Goal: Information Seeking & Learning: Check status

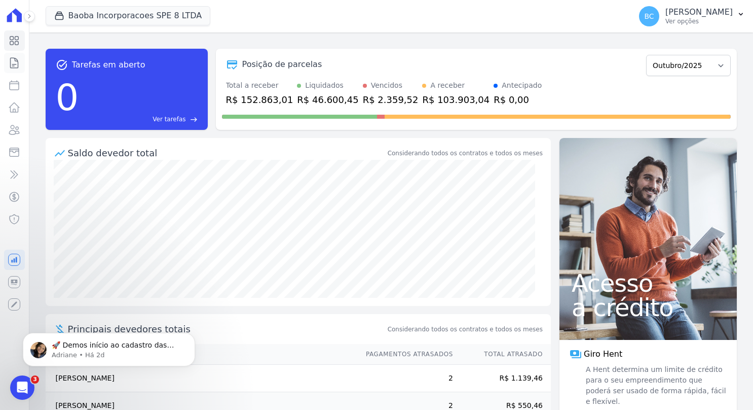
click at [18, 67] on icon at bounding box center [15, 63] width 8 height 10
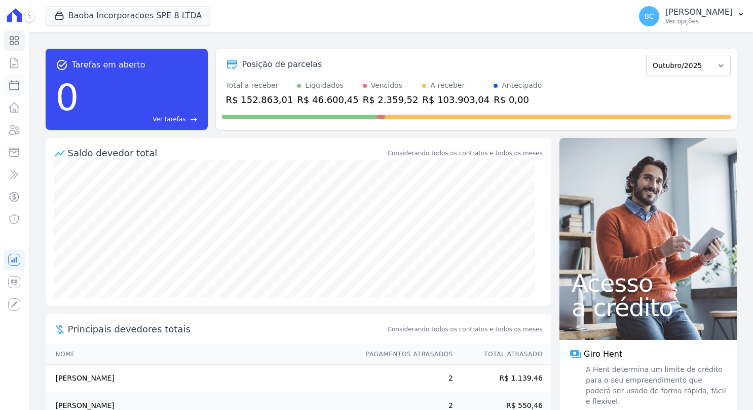
click at [17, 84] on icon at bounding box center [14, 85] width 12 height 12
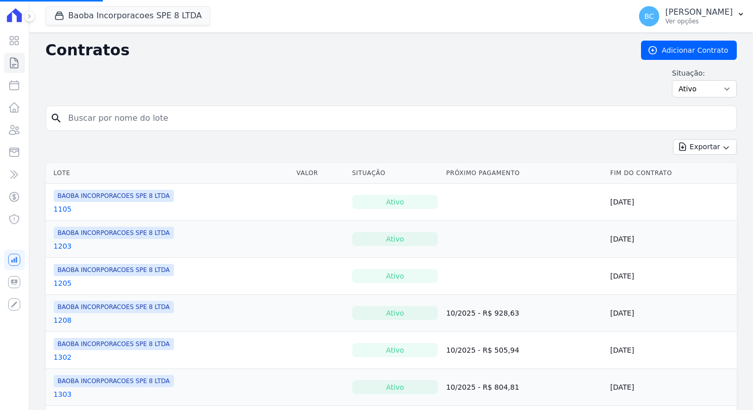
select select
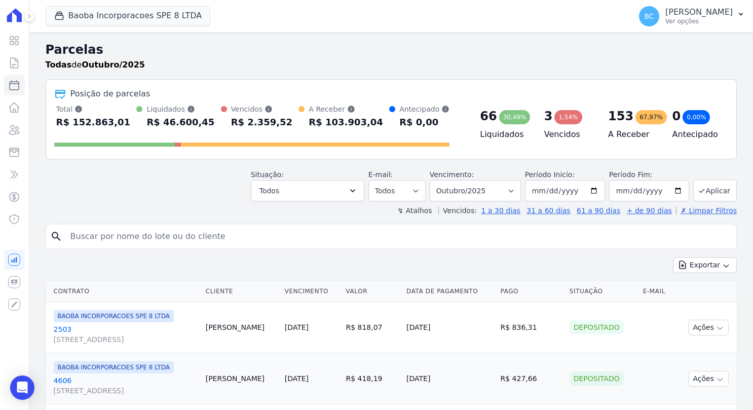
click at [131, 232] on input "search" at bounding box center [398, 236] width 668 height 20
type input "romulo rodrigues]"
select select
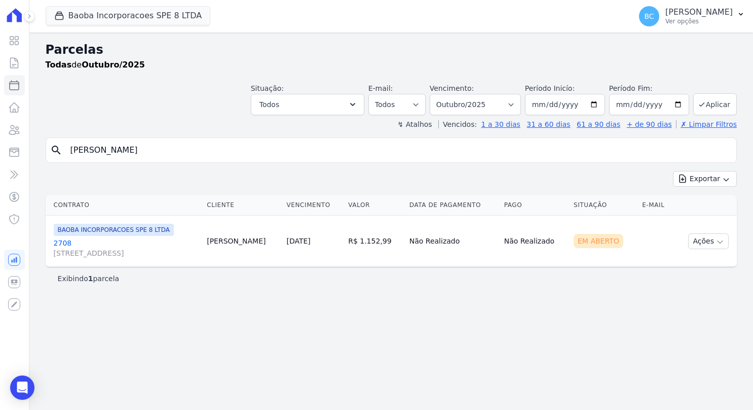
click at [57, 244] on link "2708 AV SETE DE SETEMBRO, 4995, LOJA 02 COND NEW ORLEANSRESIDENC" at bounding box center [126, 248] width 145 height 20
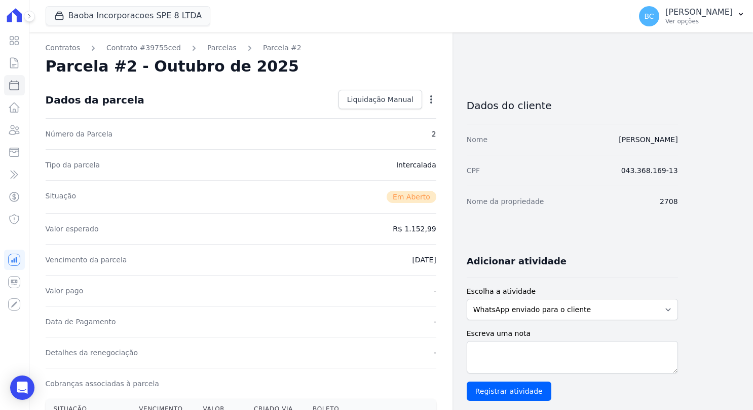
scroll to position [203, 0]
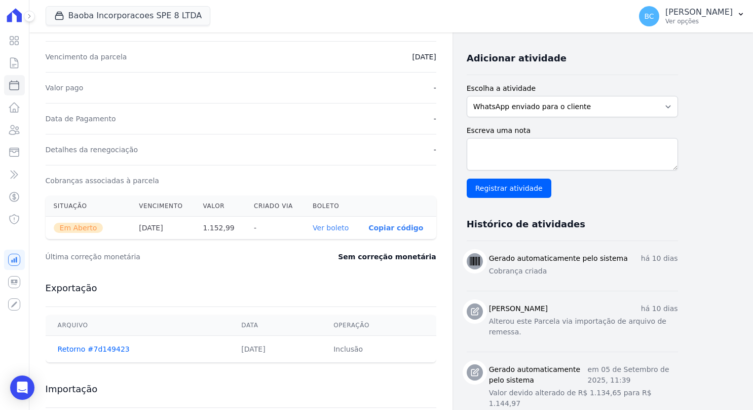
click at [343, 231] on th "Ver boleto" at bounding box center [333, 227] width 56 height 23
click at [344, 224] on link "Ver boleto" at bounding box center [331, 228] width 36 height 8
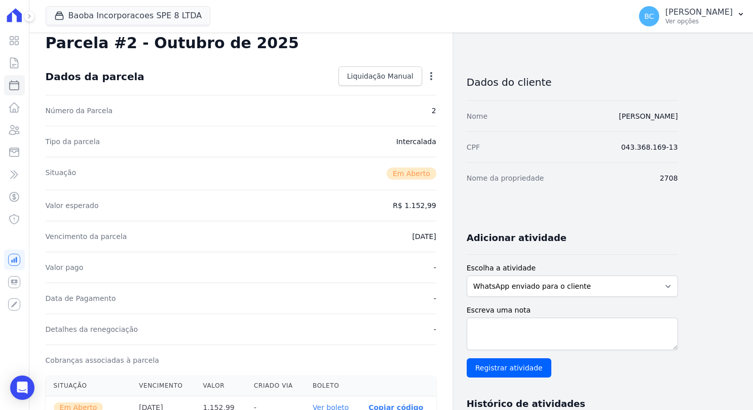
scroll to position [0, 0]
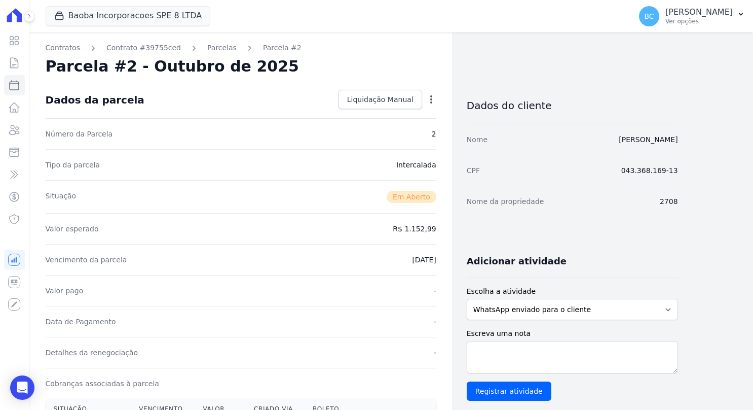
select select
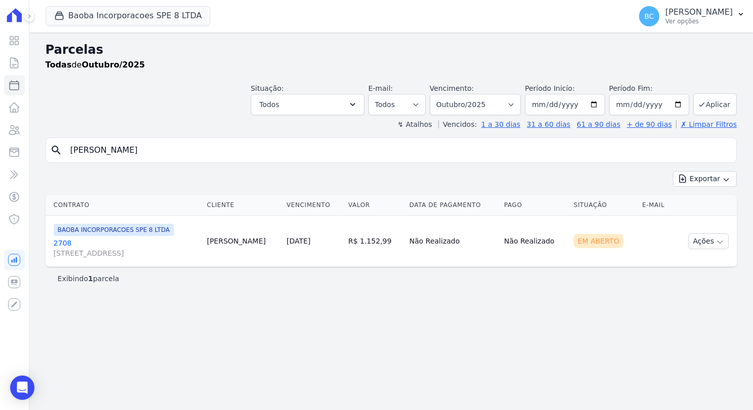
drag, startPoint x: 45, startPoint y: 158, endPoint x: -2, endPoint y: 148, distance: 47.7
click at [0, 148] on html "Visão Geral Contratos [GEOGRAPHIC_DATA] Lotes Clientes Minha Carteira Transferê…" at bounding box center [376, 205] width 753 height 410
type input "paola karo"
select select
click at [60, 238] on link "1501 AV SETE DE SETEMBRO, 4995, LOJA 02 COND NEW ORLEANSRESIDENC" at bounding box center [129, 248] width 150 height 20
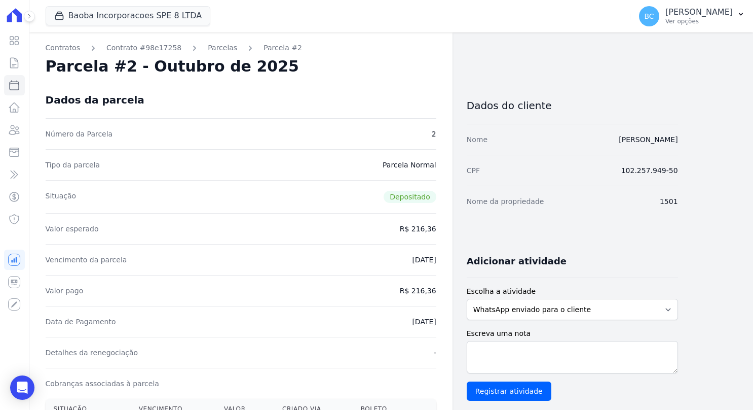
select select
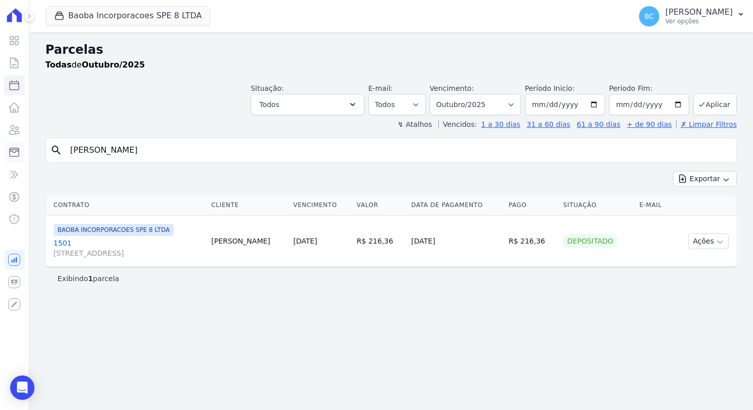
drag, startPoint x: 124, startPoint y: 156, endPoint x: 18, endPoint y: 147, distance: 105.8
click at [18, 156] on div "Visão Geral Contratos [GEOGRAPHIC_DATA] Lotes Clientes Minha Carteira Transferê…" at bounding box center [376, 205] width 753 height 410
type input "[PERSON_NAME]"
select select
click at [57, 240] on link "5501 [STREET_ADDRESS]" at bounding box center [127, 248] width 147 height 20
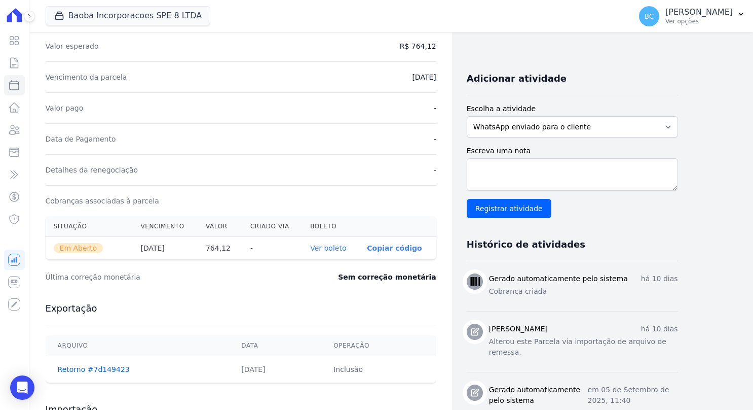
scroll to position [253, 0]
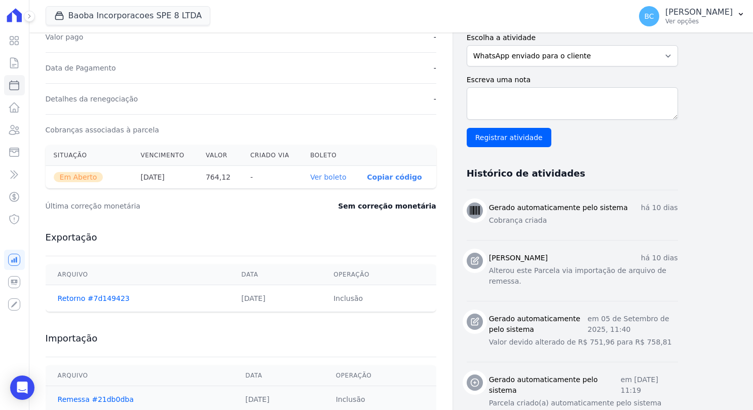
click at [341, 174] on link "Ver boleto" at bounding box center [328, 177] width 36 height 8
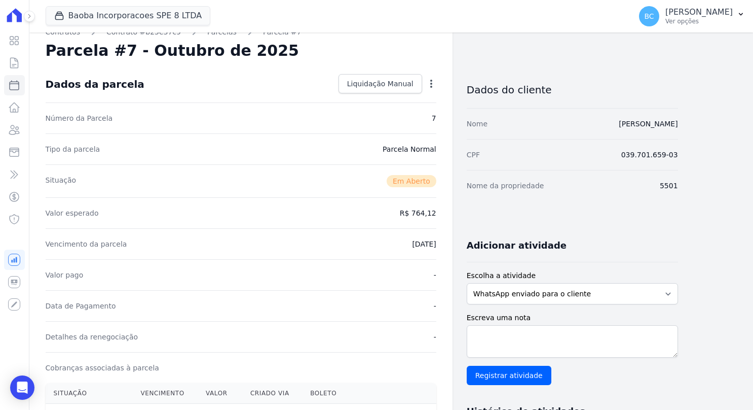
scroll to position [0, 0]
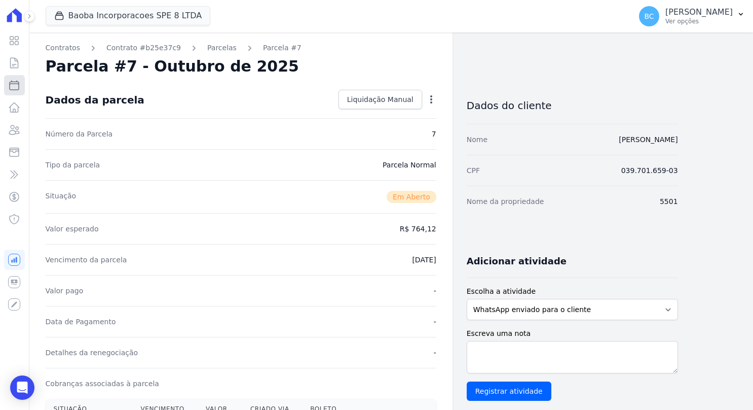
click at [11, 86] on icon at bounding box center [14, 85] width 12 height 12
select select
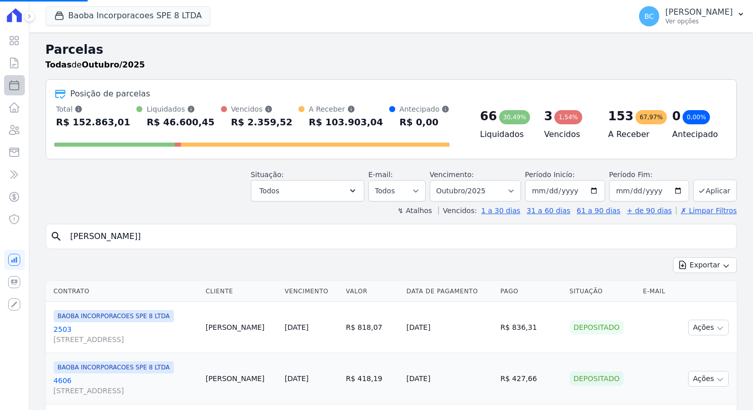
select select
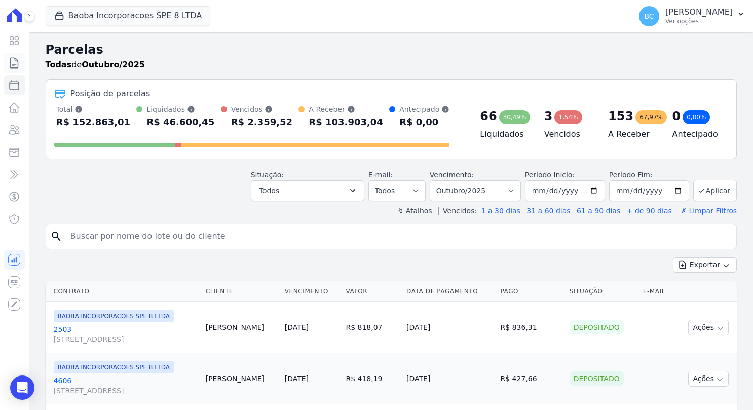
click at [8, 62] on icon at bounding box center [14, 63] width 12 height 12
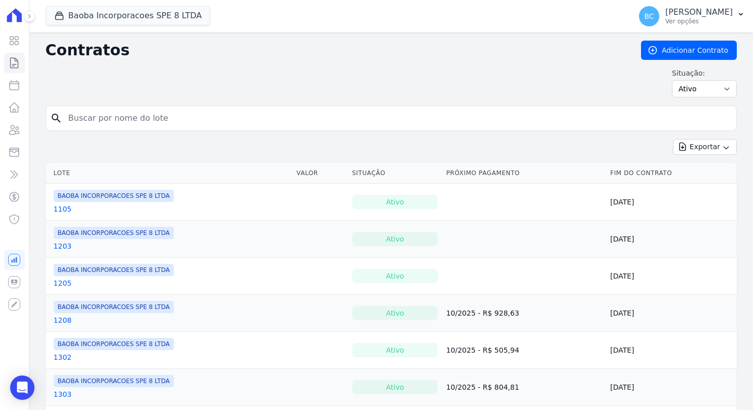
click at [112, 106] on div "search" at bounding box center [391, 117] width 691 height 25
click at [116, 113] on input "search" at bounding box center [397, 118] width 670 height 20
type input "[PERSON_NAME]"
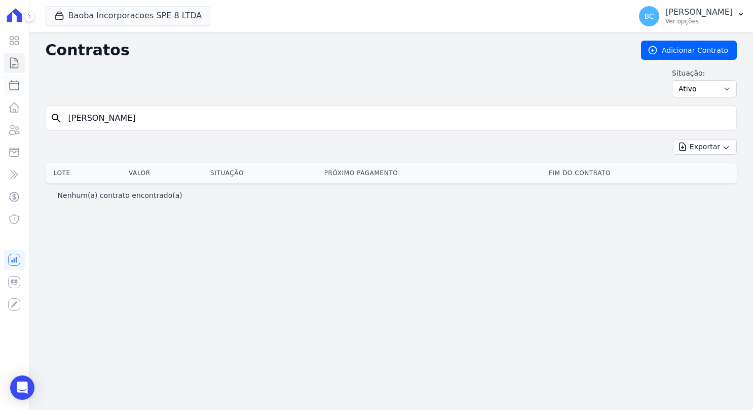
click at [17, 83] on icon at bounding box center [14, 85] width 9 height 9
select select
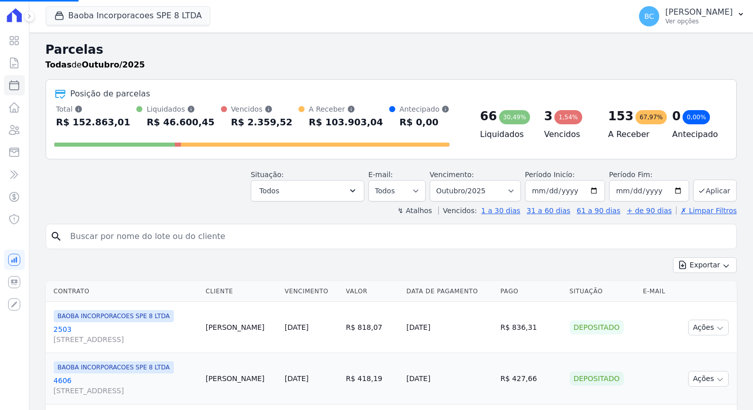
click at [389, 231] on input "search" at bounding box center [398, 236] width 668 height 20
select select
click at [510, 191] on select "Filtrar por período ──────── Todos os meses Março/2025 Abril/2025 Maio/2025 Jun…" at bounding box center [475, 190] width 91 height 21
select select "08/2025"
click at [438, 180] on select "Filtrar por período ──────── Todos os meses Março/2025 Abril/2025 Maio/2025 Jun…" at bounding box center [475, 190] width 91 height 21
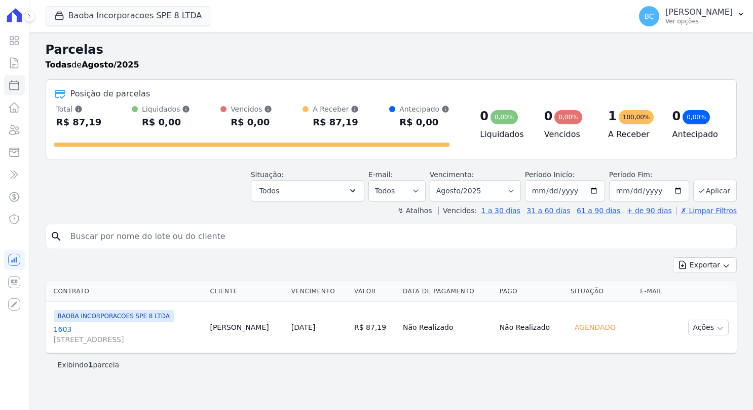
select select
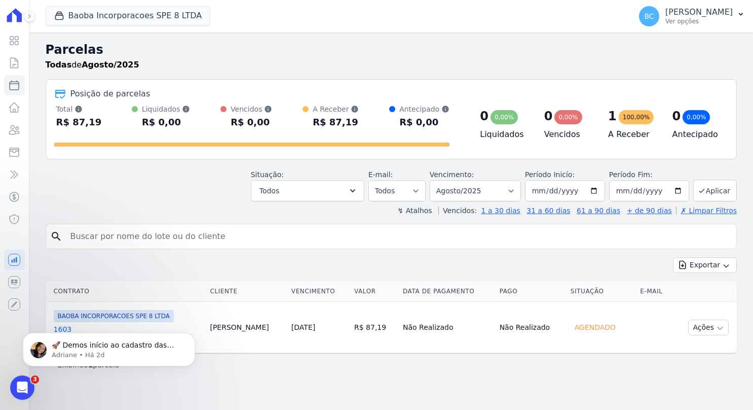
click at [141, 232] on input "search" at bounding box center [398, 236] width 668 height 20
type input "[PERSON_NAME]"
select select
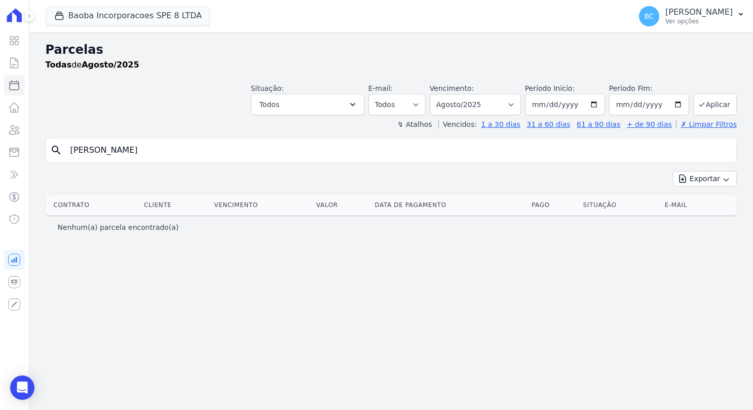
click at [410, 150] on input "[PERSON_NAME]" at bounding box center [398, 150] width 668 height 20
click at [679, 102] on input "2025-08-31" at bounding box center [649, 104] width 80 height 21
type input "[DATE]"
click at [726, 104] on button "Aplicar" at bounding box center [715, 104] width 44 height 22
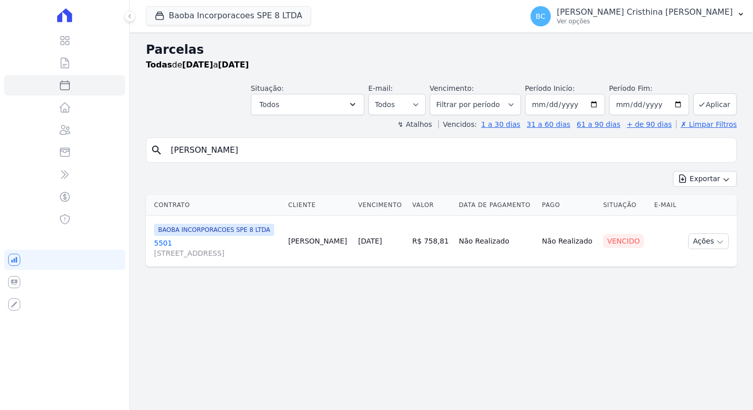
select select
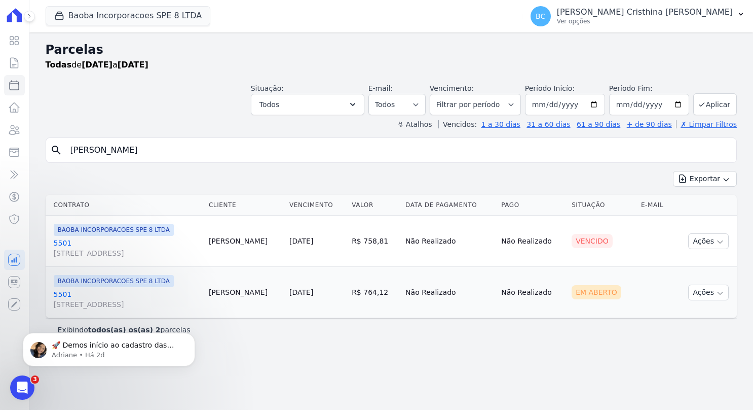
click at [65, 243] on link "5501 [STREET_ADDRESS]" at bounding box center [127, 248] width 147 height 20
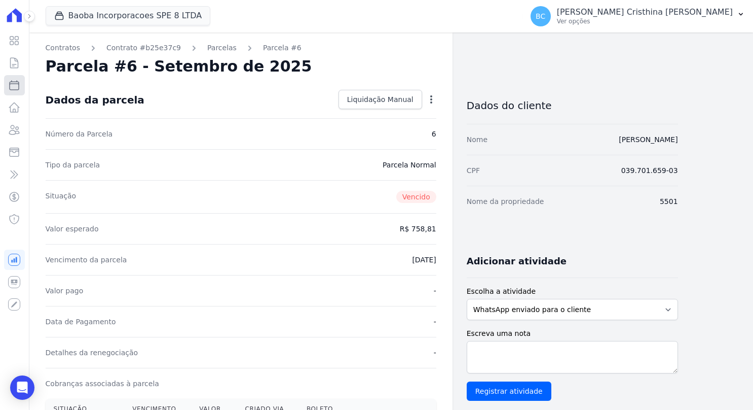
click at [16, 81] on icon at bounding box center [14, 85] width 12 height 12
select select
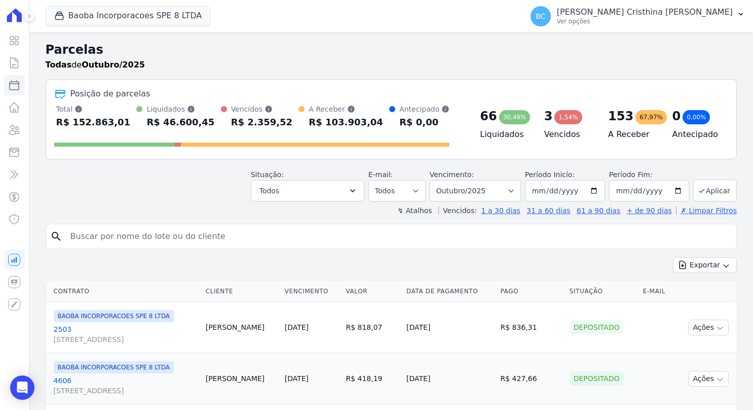
click at [133, 233] on input "search" at bounding box center [398, 236] width 668 height 20
type input "[PERSON_NAME]"
select select
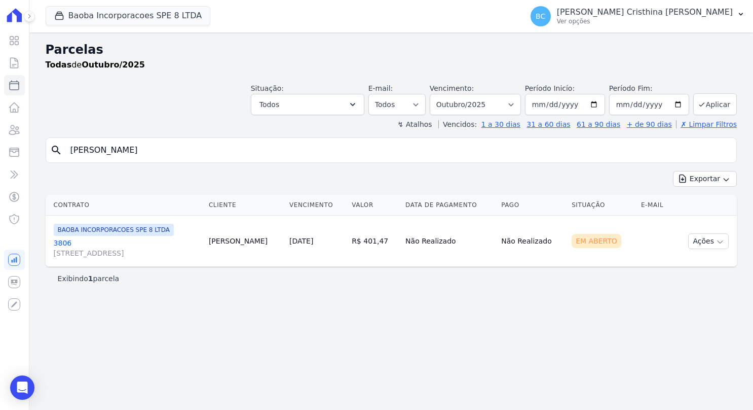
click at [64, 244] on link "3806 [STREET_ADDRESS]" at bounding box center [127, 248] width 147 height 20
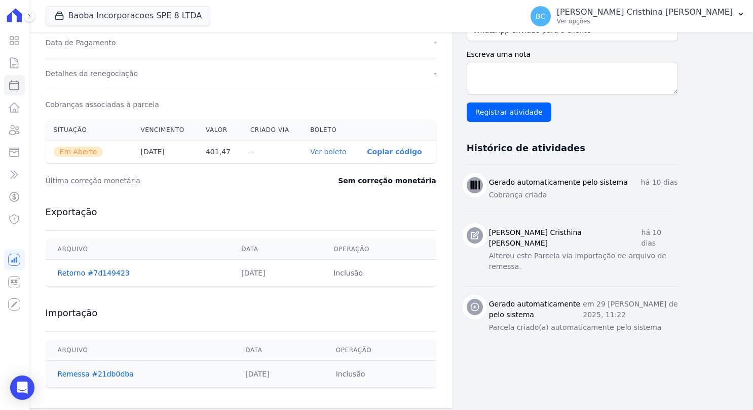
scroll to position [282, 0]
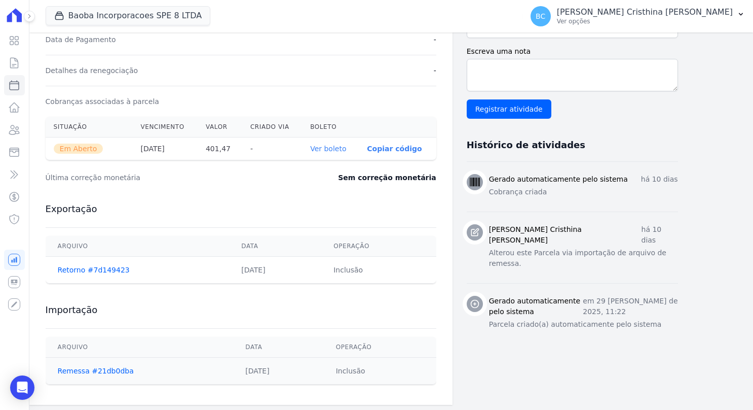
click at [331, 147] on link "Ver boleto" at bounding box center [328, 148] width 36 height 8
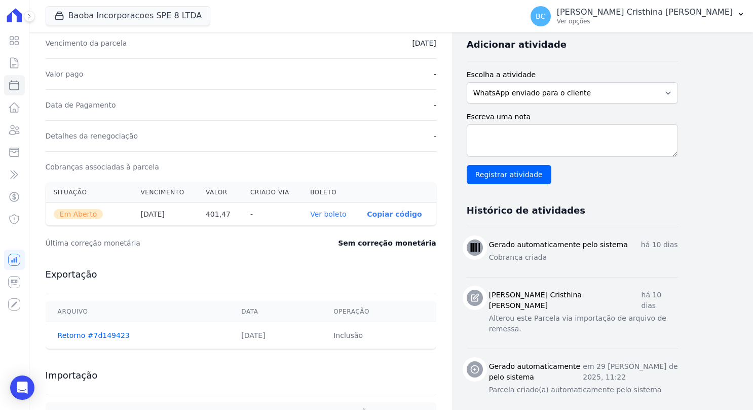
scroll to position [180, 0]
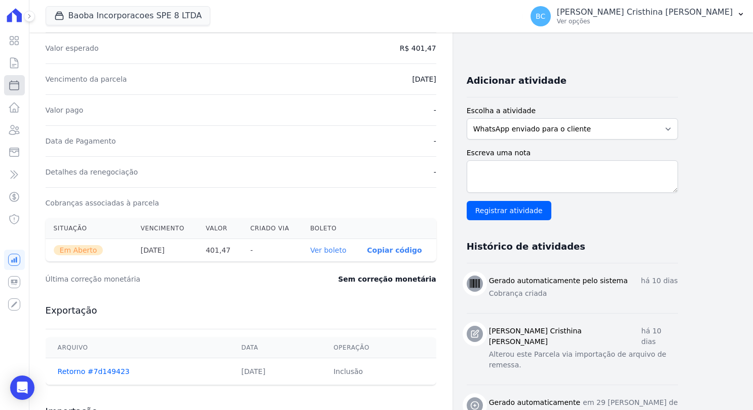
click at [13, 84] on icon at bounding box center [14, 85] width 9 height 9
select select
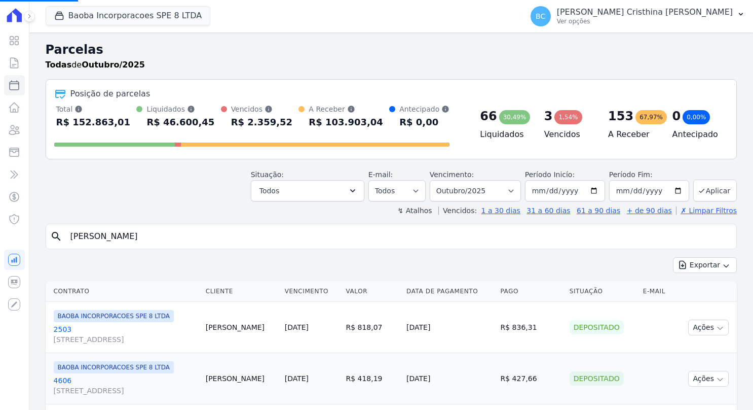
drag, startPoint x: 126, startPoint y: 235, endPoint x: -2, endPoint y: 242, distance: 127.9
click at [0, 242] on html "Visão Geral Contratos [GEOGRAPHIC_DATA] Lotes Clientes Minha Carteira Transferê…" at bounding box center [376, 205] width 753 height 410
type input "[PERSON_NAME]"
select select
click at [97, 236] on input "search" at bounding box center [398, 236] width 668 height 20
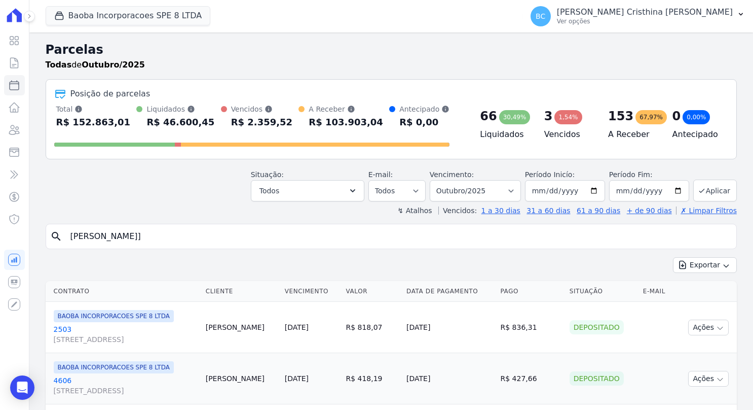
type input "[PERSON_NAME]"
select select
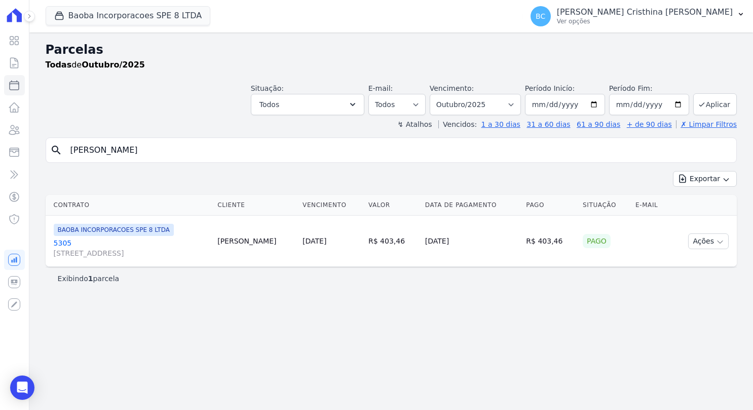
click at [67, 241] on link "5305 [STREET_ADDRESS]" at bounding box center [132, 248] width 156 height 20
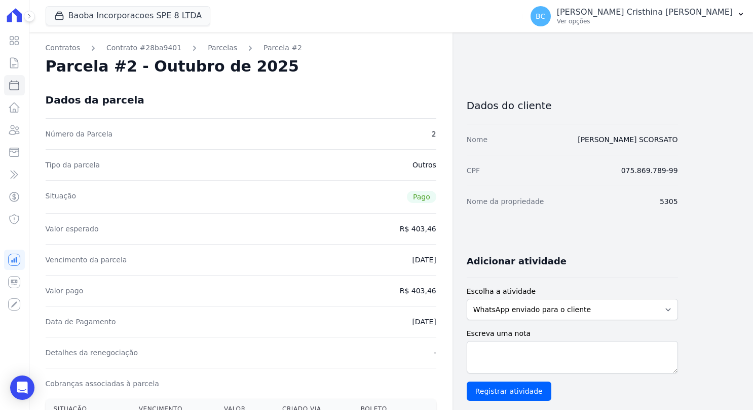
select select
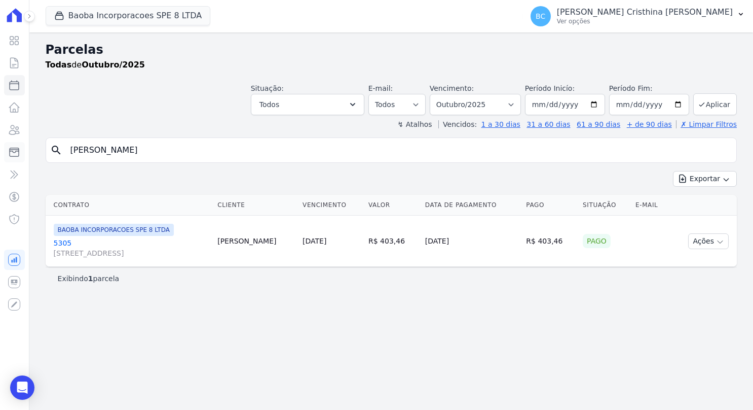
drag, startPoint x: 95, startPoint y: 150, endPoint x: 16, endPoint y: 147, distance: 79.1
click at [16, 147] on div "Visão Geral Contratos [GEOGRAPHIC_DATA] Lotes Clientes Minha Carteira Transferê…" at bounding box center [376, 205] width 753 height 410
type input "[PERSON_NAME]"
select select
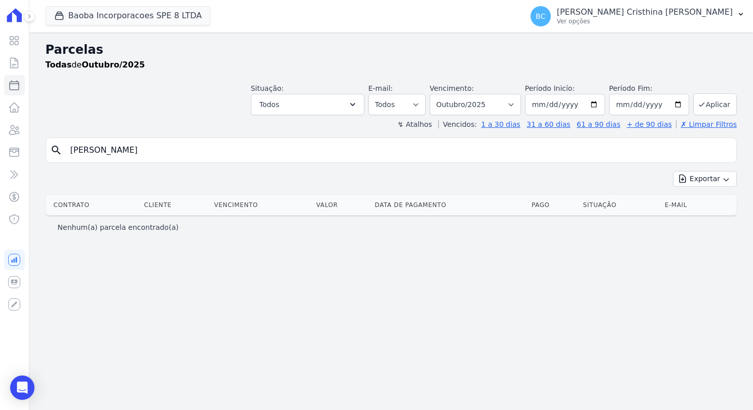
drag, startPoint x: 104, startPoint y: 156, endPoint x: 0, endPoint y: 138, distance: 105.8
click at [0, 138] on html "Visão Geral Contratos [GEOGRAPHIC_DATA] Lotes Clientes Minha Carteira Transferê…" at bounding box center [376, 205] width 753 height 410
type input "thamilis"
select select
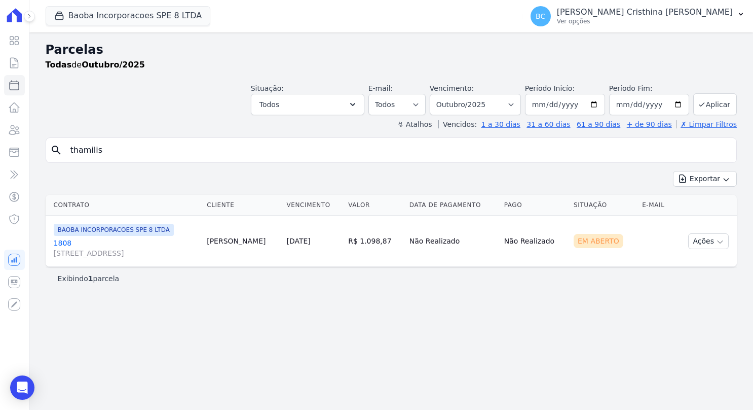
click at [60, 241] on link "1808 [STREET_ADDRESS]" at bounding box center [126, 248] width 145 height 20
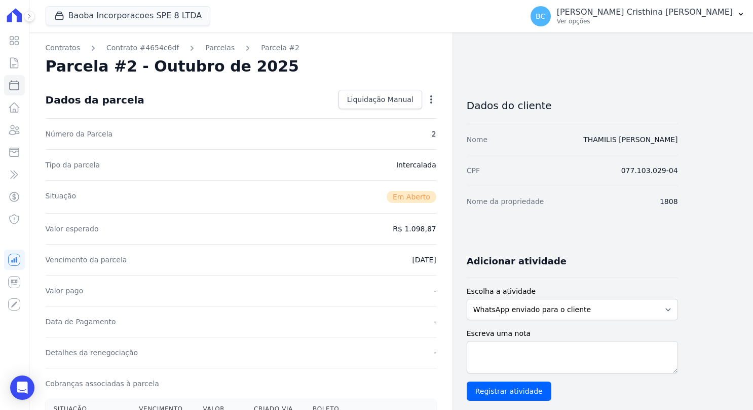
scroll to position [203, 0]
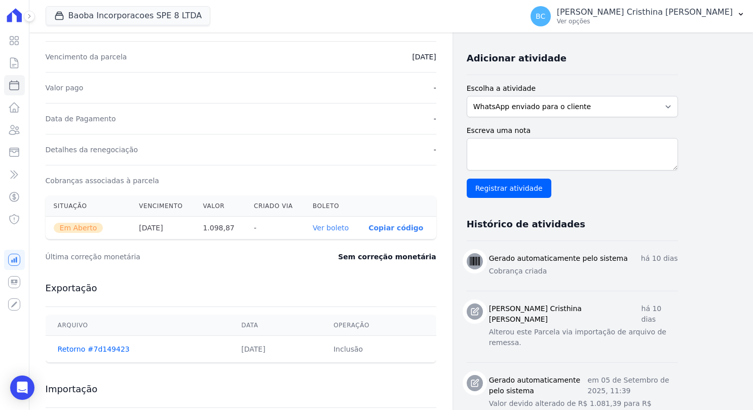
click at [348, 226] on link "Ver boleto" at bounding box center [331, 228] width 36 height 8
